Goal: Task Accomplishment & Management: Manage account settings

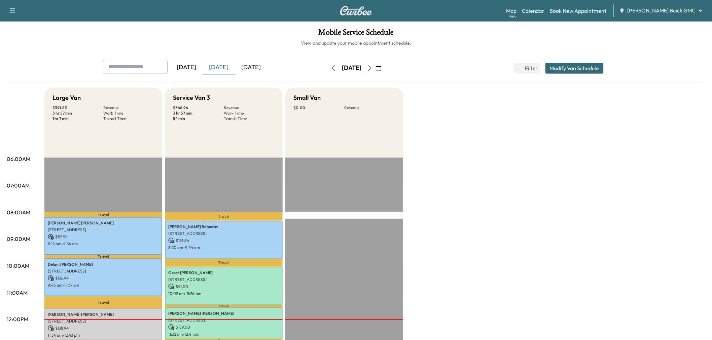
click at [371, 66] on icon "button" at bounding box center [369, 68] width 3 height 5
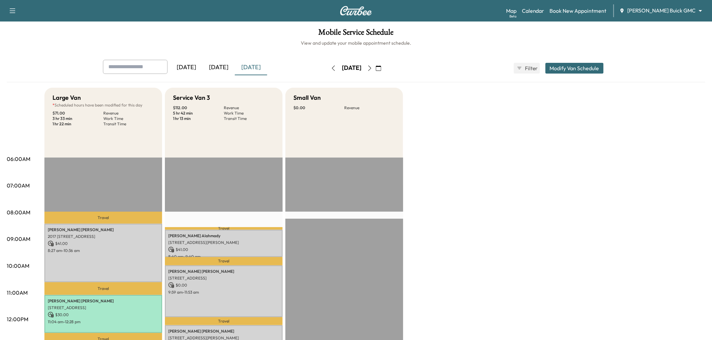
click at [331, 67] on icon "button" at bounding box center [333, 68] width 5 height 5
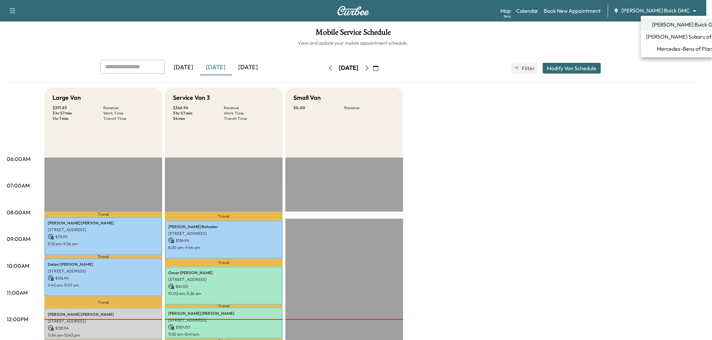
click at [657, 9] on body "Support Log Out Map Beta Calendar Book New Appointment Ewing Buick GMC ********…" at bounding box center [356, 170] width 712 height 340
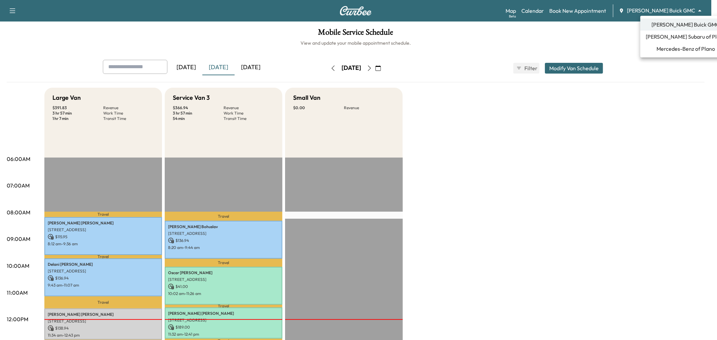
click at [663, 46] on span "Mercedes-Benz of Plano" at bounding box center [686, 49] width 59 height 8
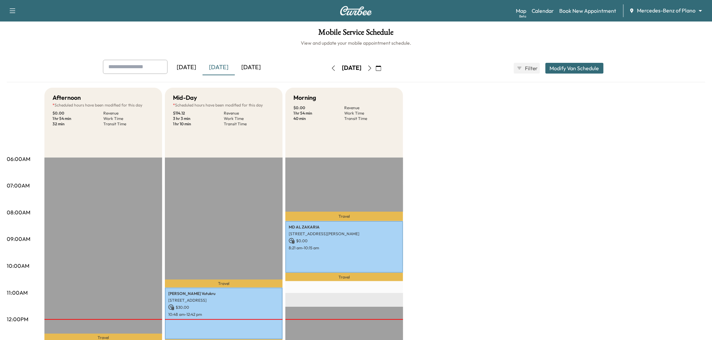
scroll to position [75, 0]
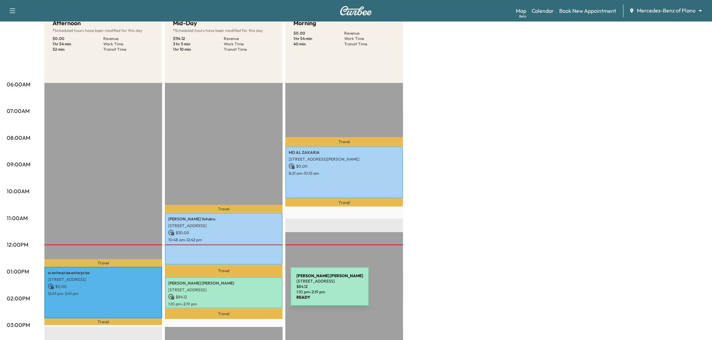
click at [240, 291] on div "Alfredo Cedillo 915 W Main St, Lewisville, TX 75067, USA $ 84.12 1:10 pm - 2:19…" at bounding box center [224, 292] width 118 height 31
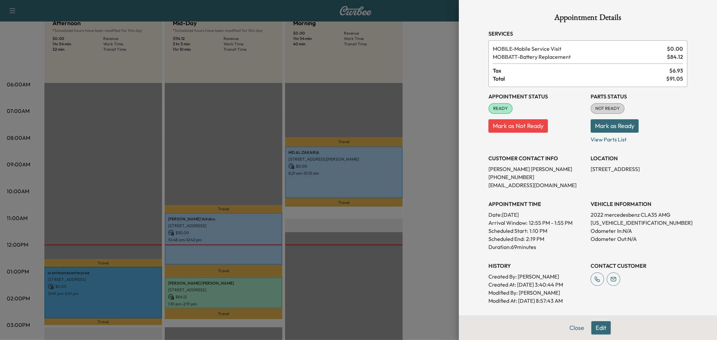
click at [227, 140] on div at bounding box center [358, 170] width 717 height 340
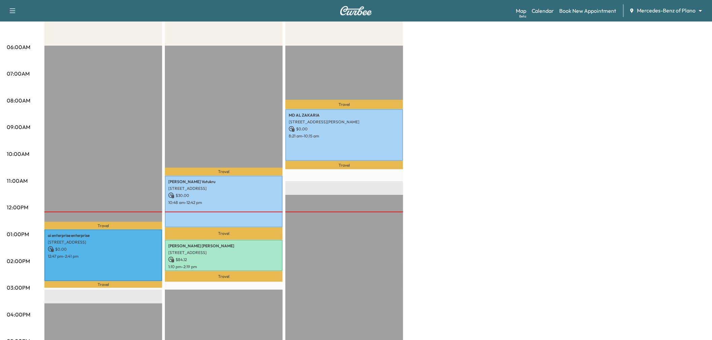
scroll to position [0, 0]
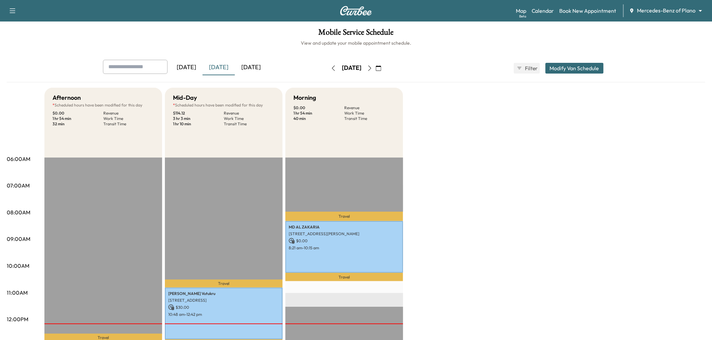
click at [239, 61] on div "[DATE]" at bounding box center [251, 67] width 32 height 15
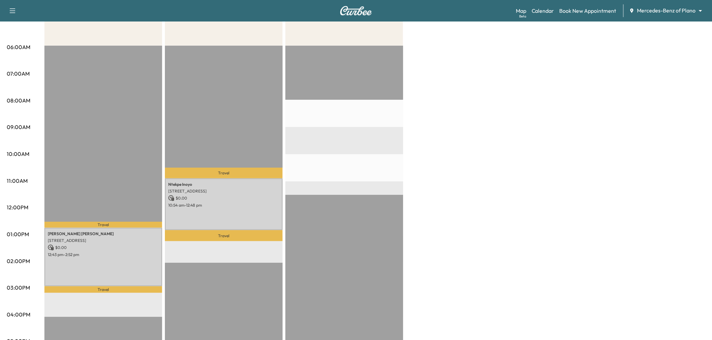
scroll to position [37, 0]
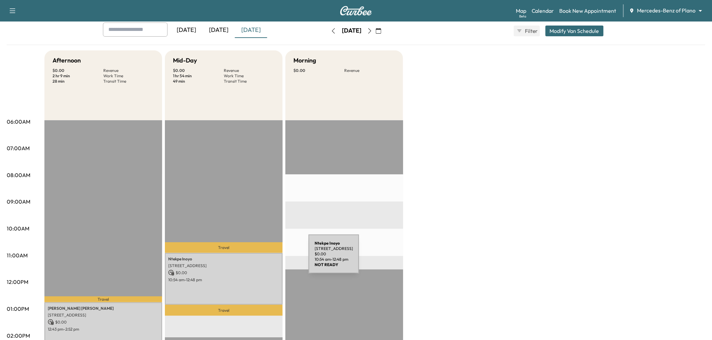
click at [258, 258] on p "Ntekpe Inoyo" at bounding box center [223, 259] width 111 height 5
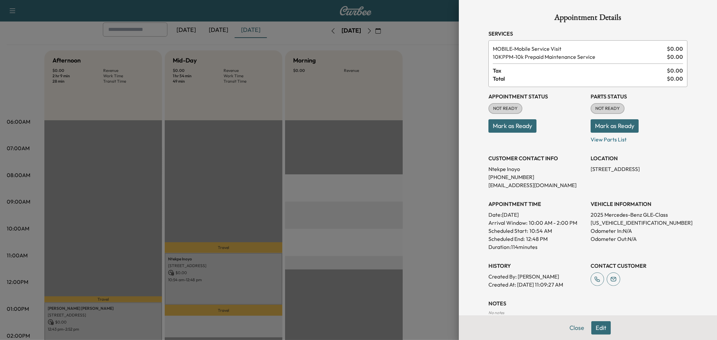
click at [117, 317] on div at bounding box center [358, 170] width 717 height 340
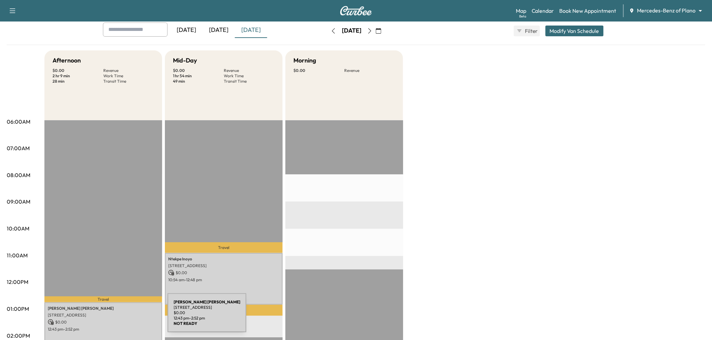
click at [117, 319] on p "$ 0.00" at bounding box center [103, 322] width 111 height 6
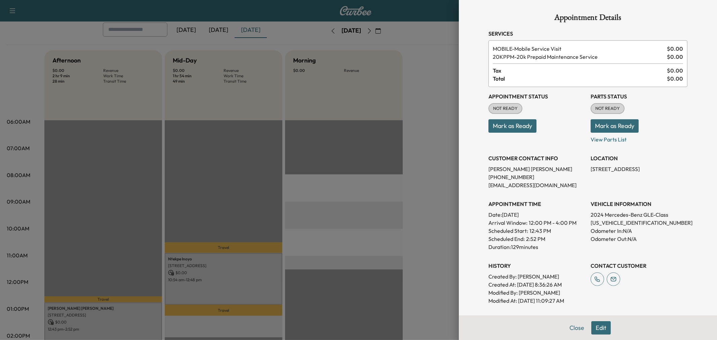
click at [118, 267] on div at bounding box center [358, 170] width 717 height 340
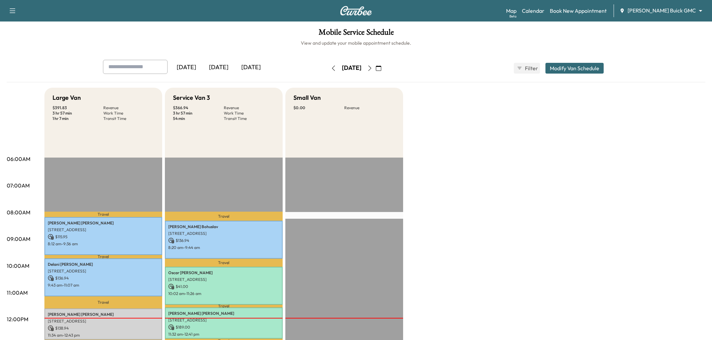
scroll to position [37, 0]
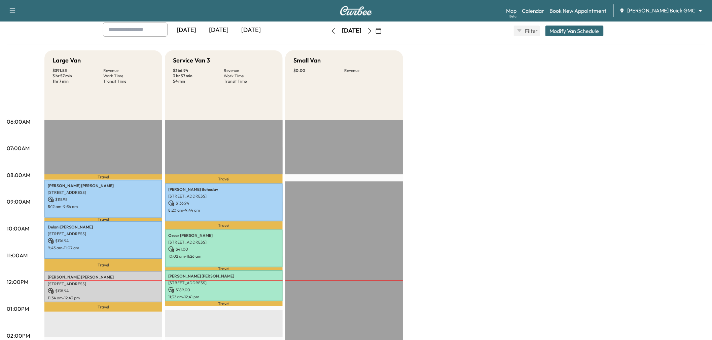
click at [372, 31] on icon "button" at bounding box center [369, 30] width 5 height 5
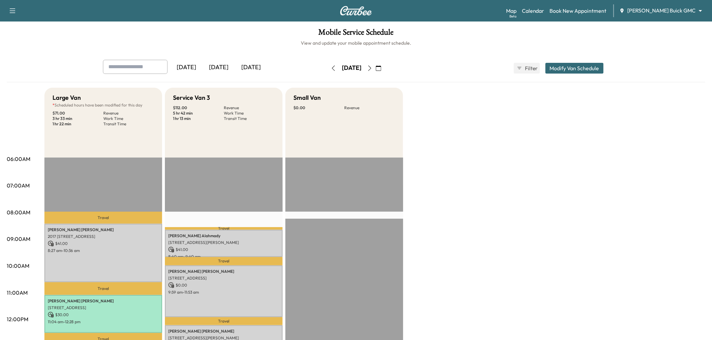
scroll to position [112, 0]
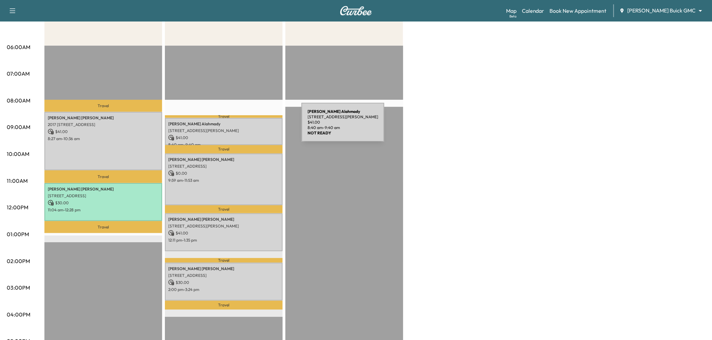
click at [251, 128] on p "5521 Roland Dr, Plano, TX 75093, USA" at bounding box center [223, 130] width 111 height 5
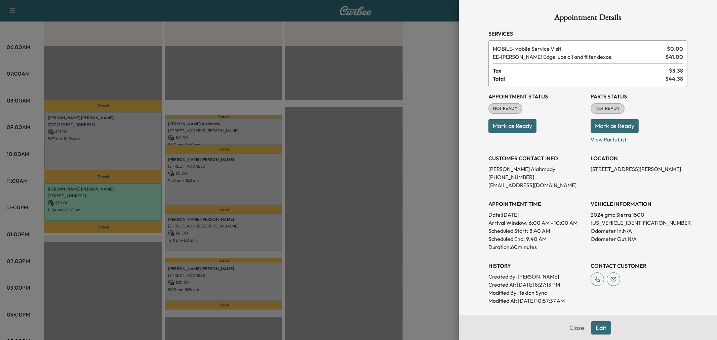
click at [251, 130] on div at bounding box center [358, 170] width 717 height 340
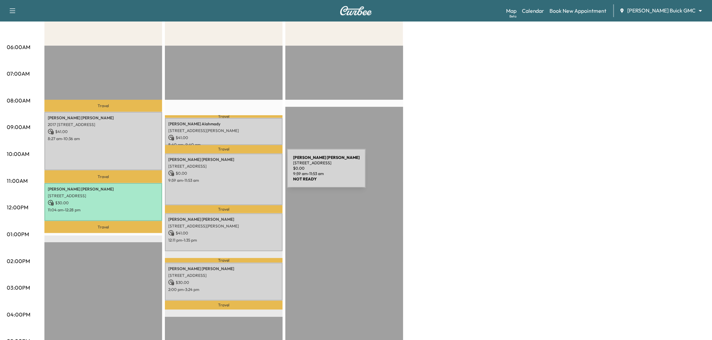
click at [233, 179] on p "9:59 am - 11:53 am" at bounding box center [223, 180] width 111 height 5
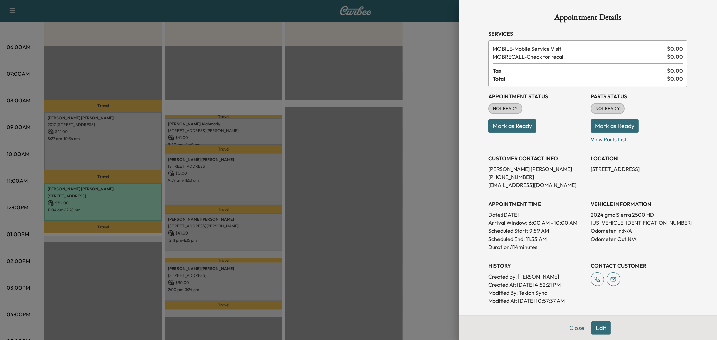
click at [233, 179] on div at bounding box center [358, 170] width 717 height 340
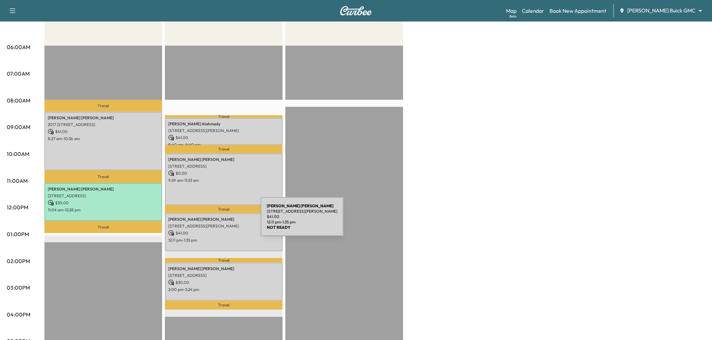
click at [210, 224] on p "5477 Glen Lakes Dr, Dallas, TX 75231, USA" at bounding box center [223, 226] width 111 height 5
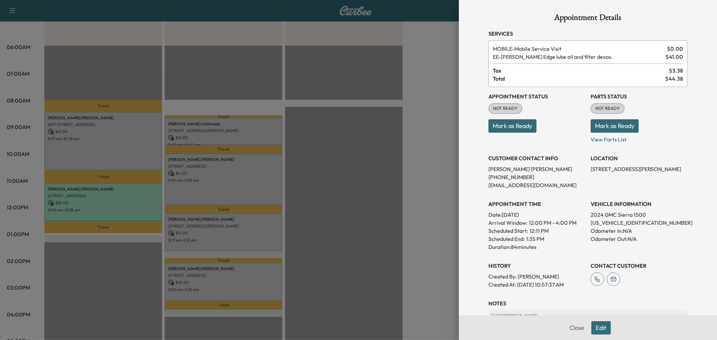
click at [233, 226] on div at bounding box center [358, 170] width 717 height 340
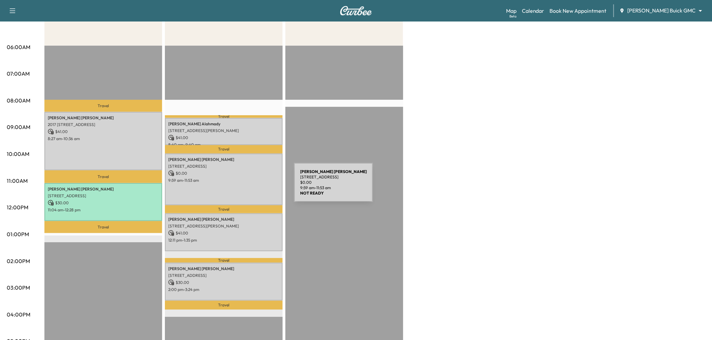
scroll to position [0, 0]
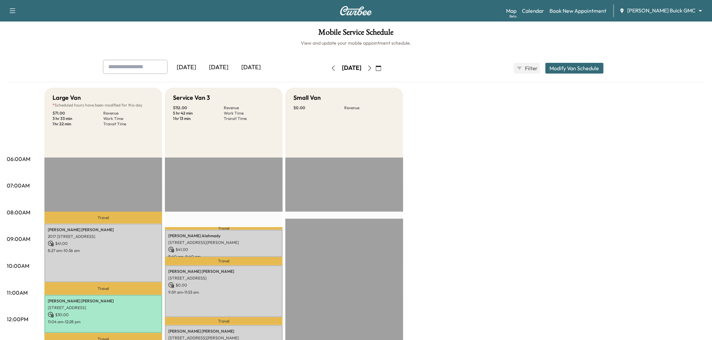
click at [371, 67] on icon "button" at bounding box center [369, 68] width 3 height 5
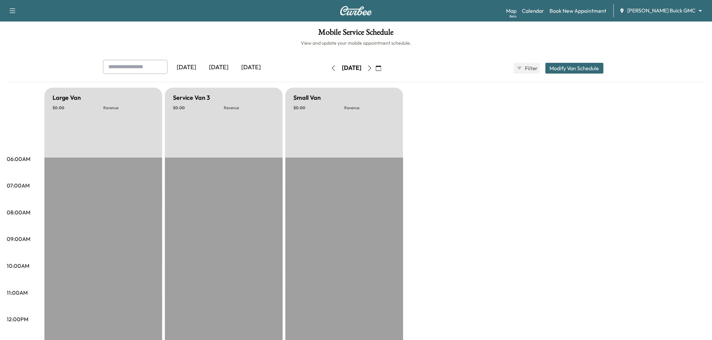
click at [375, 68] on button "button" at bounding box center [369, 68] width 11 height 11
click at [372, 68] on icon "button" at bounding box center [369, 68] width 5 height 5
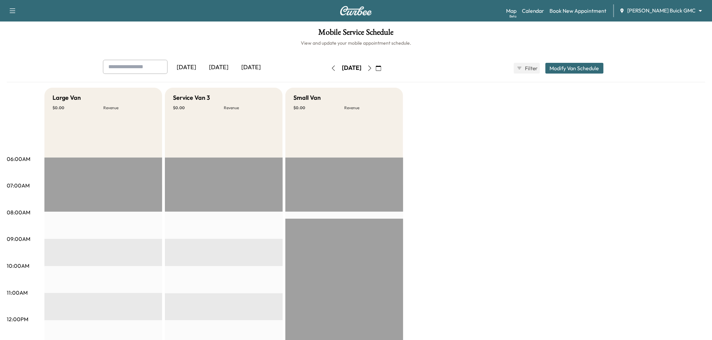
click at [372, 68] on icon "button" at bounding box center [369, 68] width 5 height 5
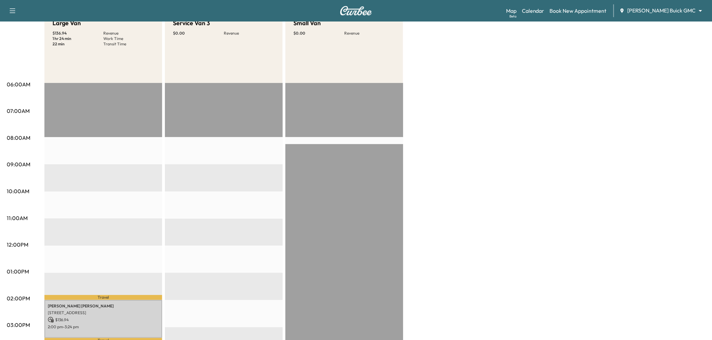
scroll to position [37, 0]
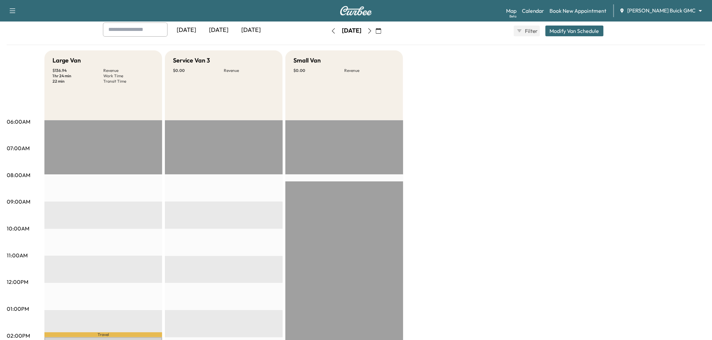
click at [372, 30] on icon "button" at bounding box center [369, 30] width 5 height 5
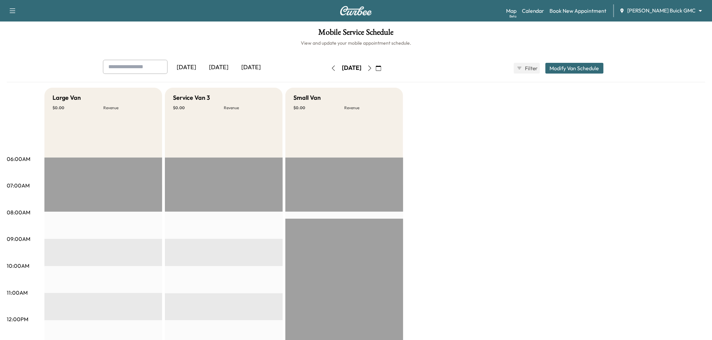
click at [371, 67] on icon "button" at bounding box center [369, 68] width 3 height 5
click at [332, 67] on icon "button" at bounding box center [333, 68] width 3 height 5
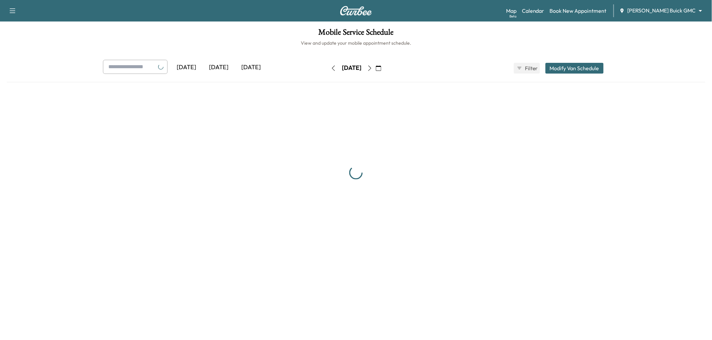
click at [328, 67] on button "button" at bounding box center [333, 68] width 11 height 11
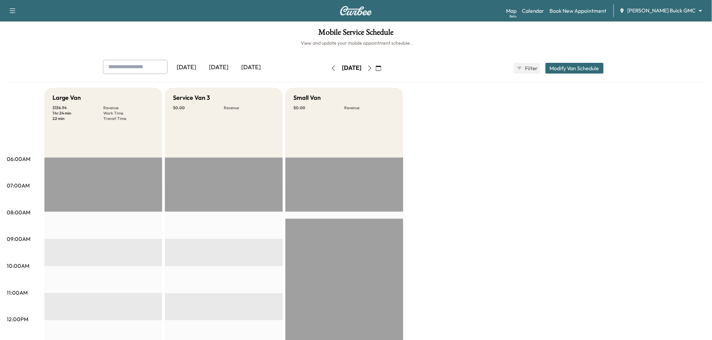
click at [331, 66] on icon "button" at bounding box center [333, 68] width 5 height 5
click at [328, 71] on button "button" at bounding box center [333, 68] width 11 height 11
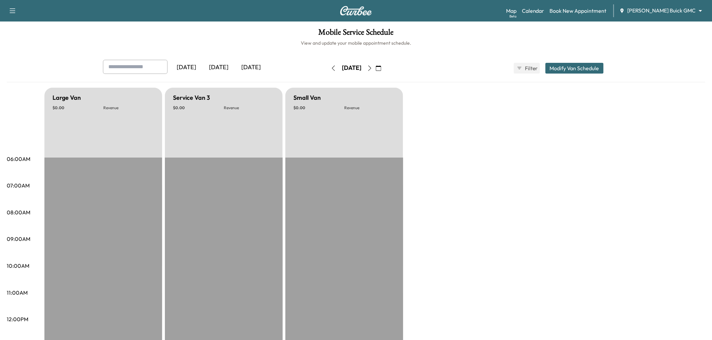
click at [331, 69] on icon "button" at bounding box center [333, 68] width 5 height 5
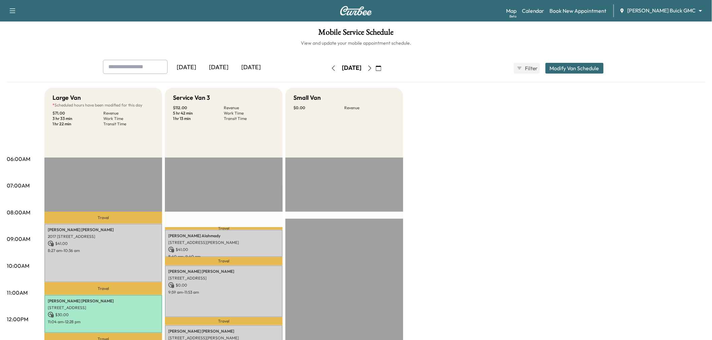
click at [331, 69] on icon "button" at bounding box center [333, 68] width 5 height 5
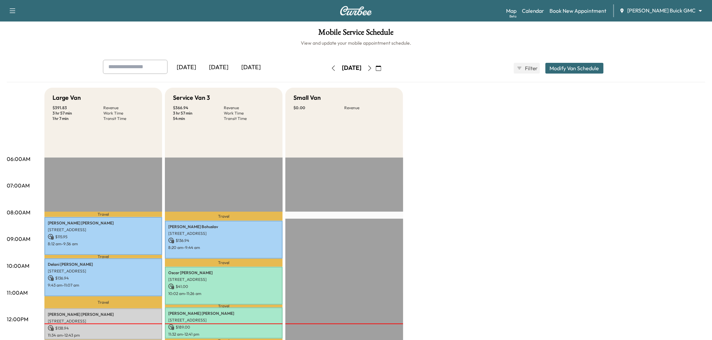
click at [259, 65] on div "[DATE]" at bounding box center [251, 67] width 32 height 15
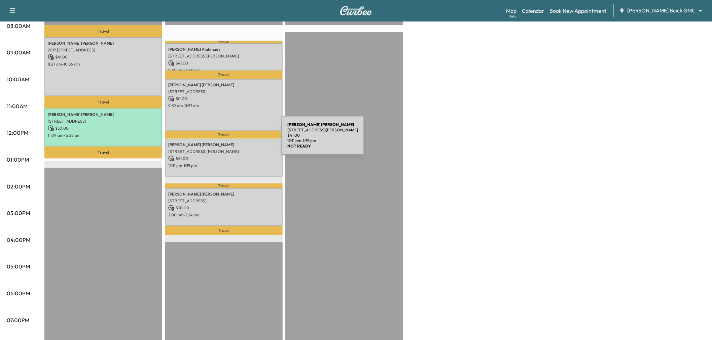
scroll to position [112, 0]
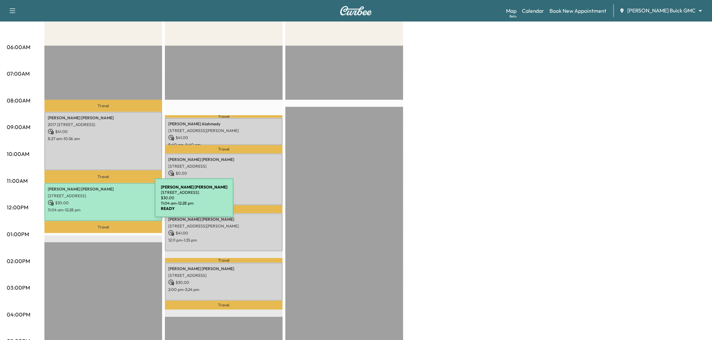
click at [104, 202] on p "$ 30.00" at bounding box center [103, 203] width 111 height 6
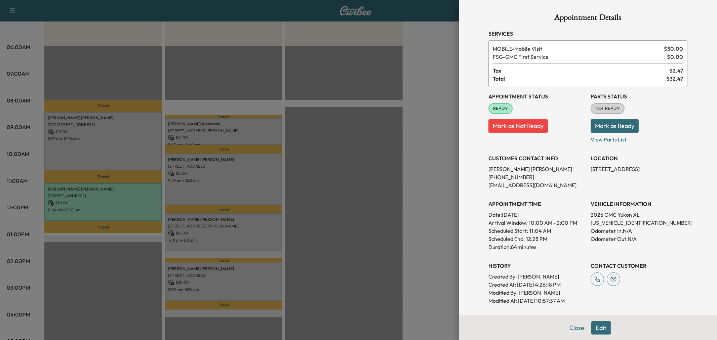
click at [105, 202] on div at bounding box center [358, 170] width 717 height 340
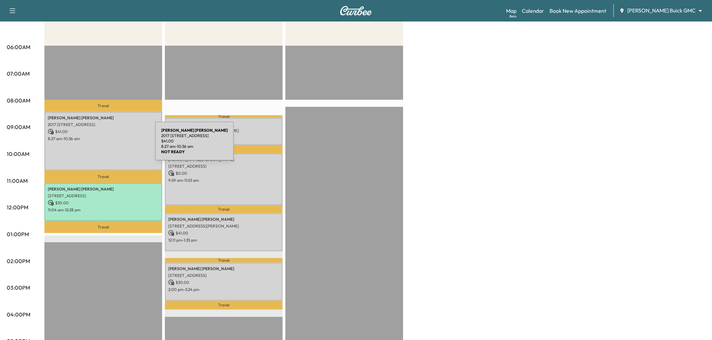
click at [105, 144] on div "Eric Winkler 2017 Almassera Drive, Little Elm, TX 75068, US $ 41.00 8:27 am - 1…" at bounding box center [103, 141] width 118 height 59
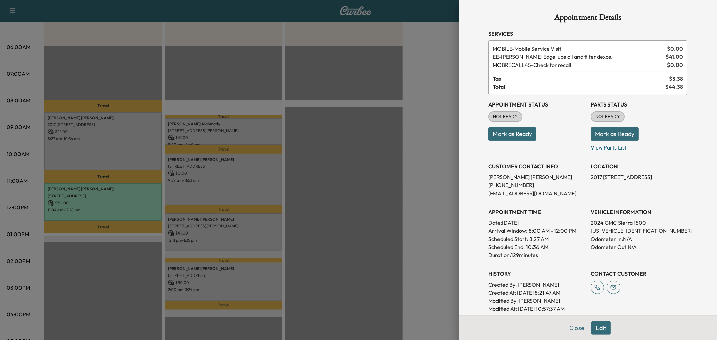
click at [105, 144] on div at bounding box center [358, 170] width 717 height 340
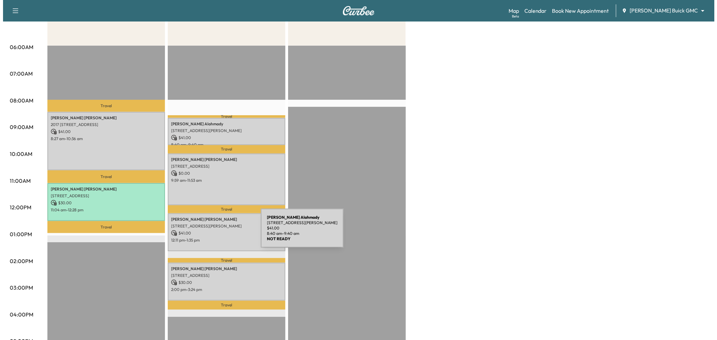
scroll to position [0, 0]
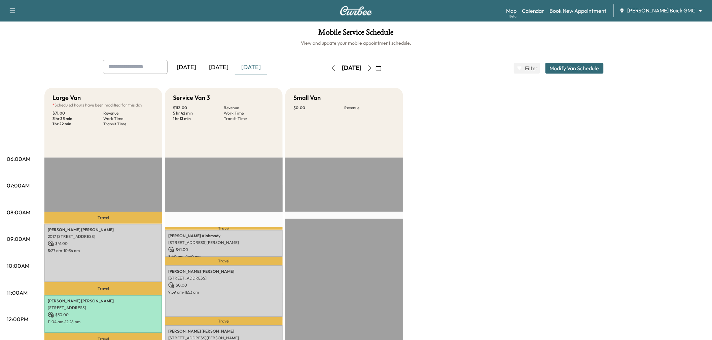
click at [218, 71] on div "[DATE]" at bounding box center [218, 67] width 32 height 15
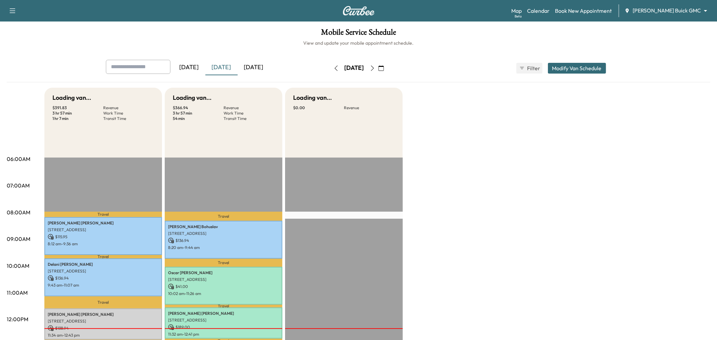
scroll to position [75, 0]
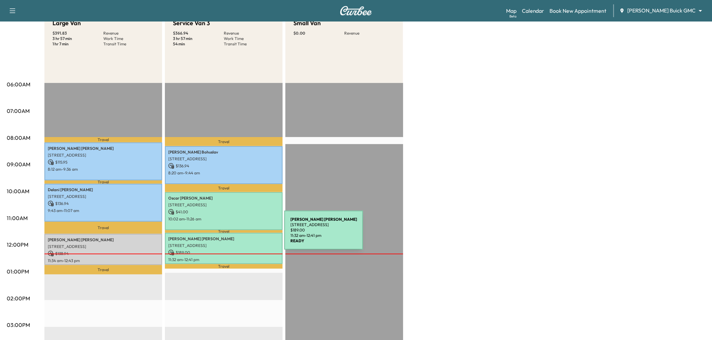
click at [234, 236] on p "Jason Jones" at bounding box center [223, 238] width 111 height 5
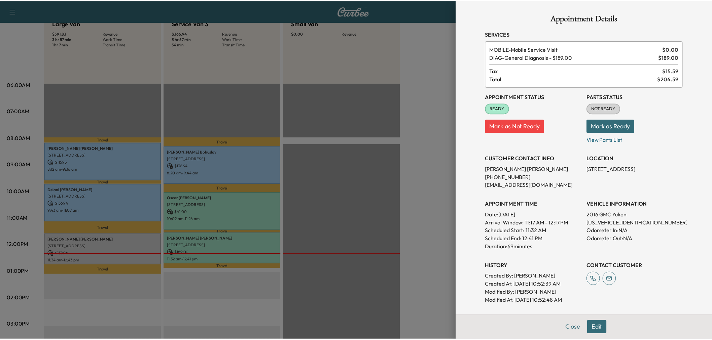
scroll to position [87, 0]
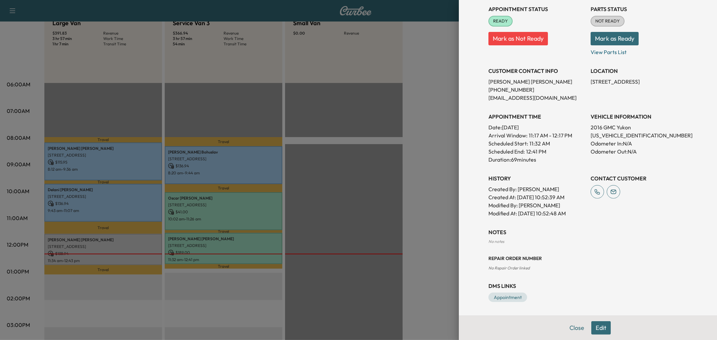
click at [381, 118] on div at bounding box center [358, 170] width 717 height 340
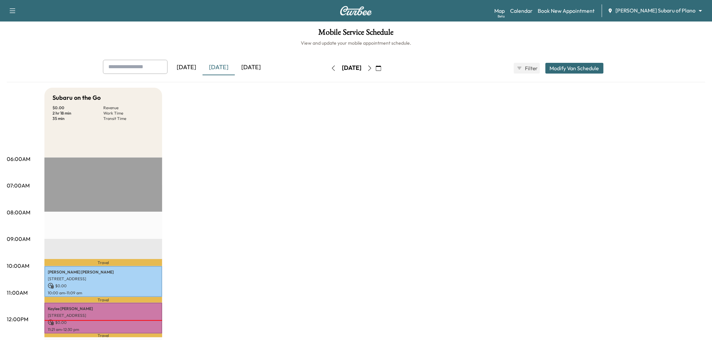
click at [223, 243] on div "Subaru on the Go $ 0.00 Revenue 2 hr 18 min Work Time 35 min Transit Time Trave…" at bounding box center [374, 340] width 660 height 504
